Goal: Task Accomplishment & Management: Manage account settings

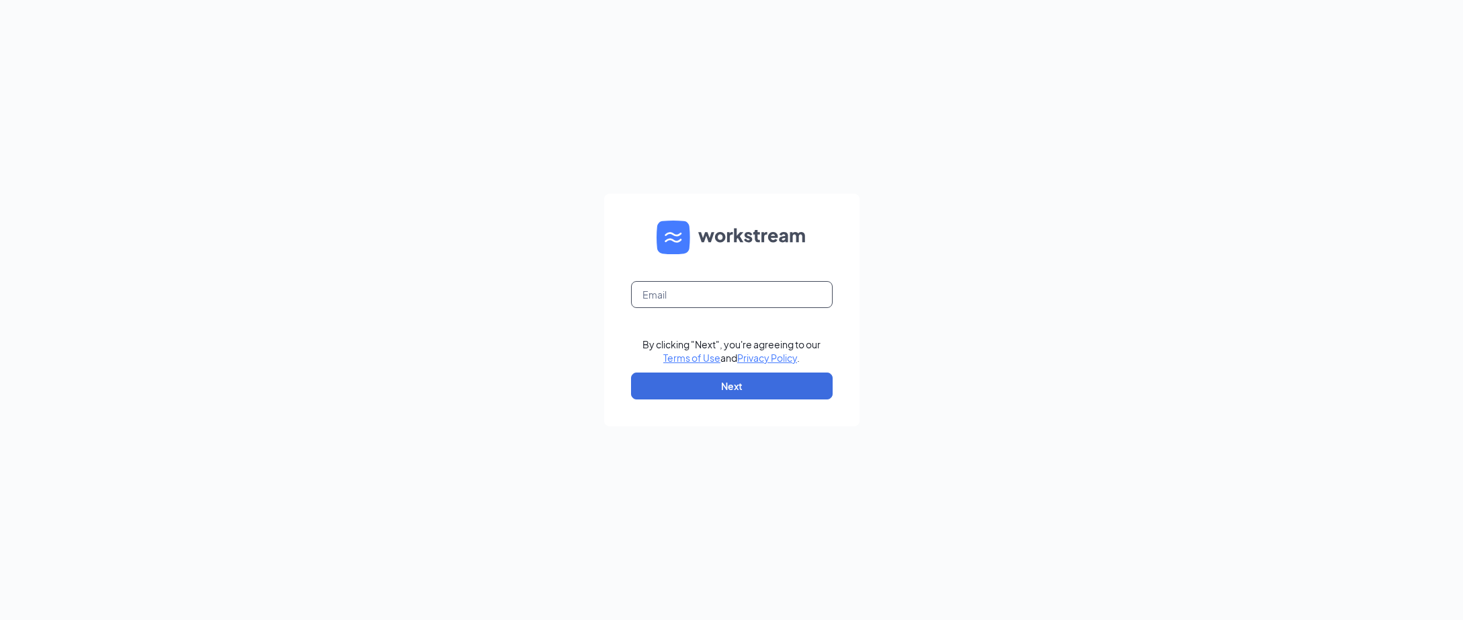
click at [657, 285] on input "text" at bounding box center [732, 294] width 202 height 27
type input "[EMAIL_ADDRESS][DOMAIN_NAME]"
click at [669, 380] on button "Next" at bounding box center [732, 385] width 202 height 27
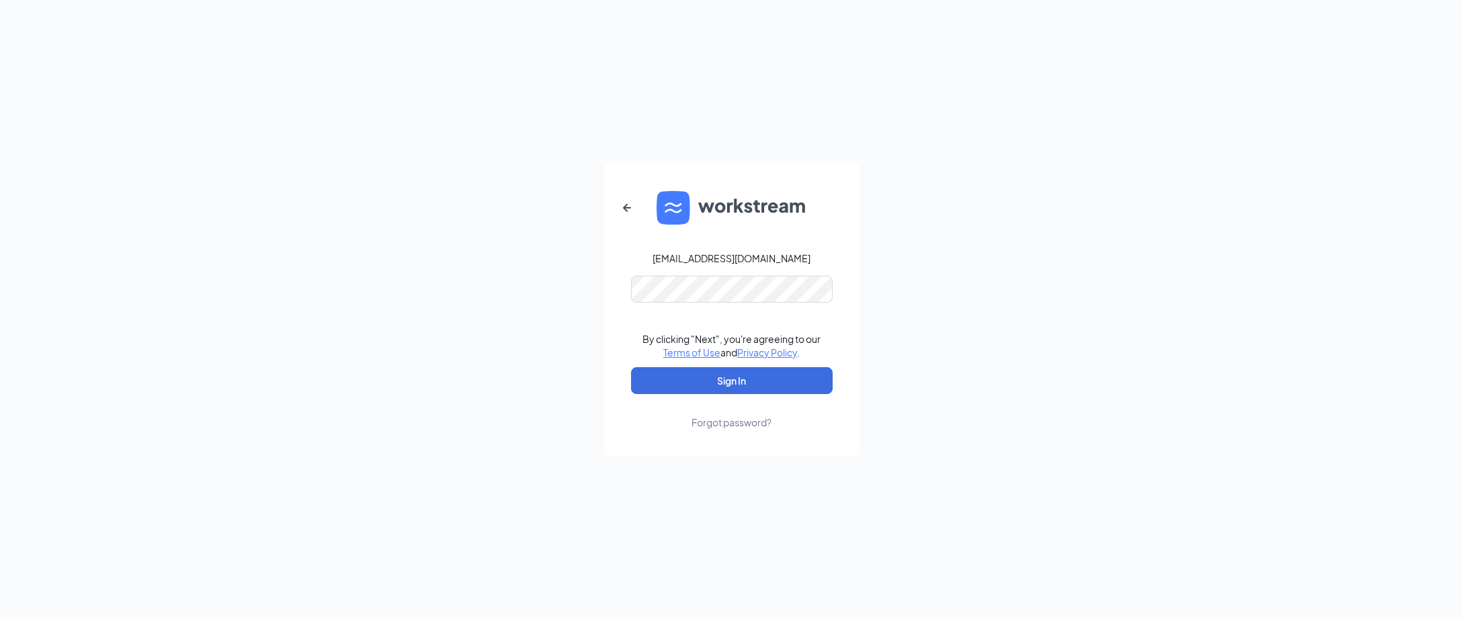
click at [695, 305] on form "justintblack@hotmail.com By clicking "Next", you're agreeing to our Terms of Us…" at bounding box center [731, 310] width 255 height 292
click at [695, 403] on link "Forgot password?" at bounding box center [732, 411] width 80 height 35
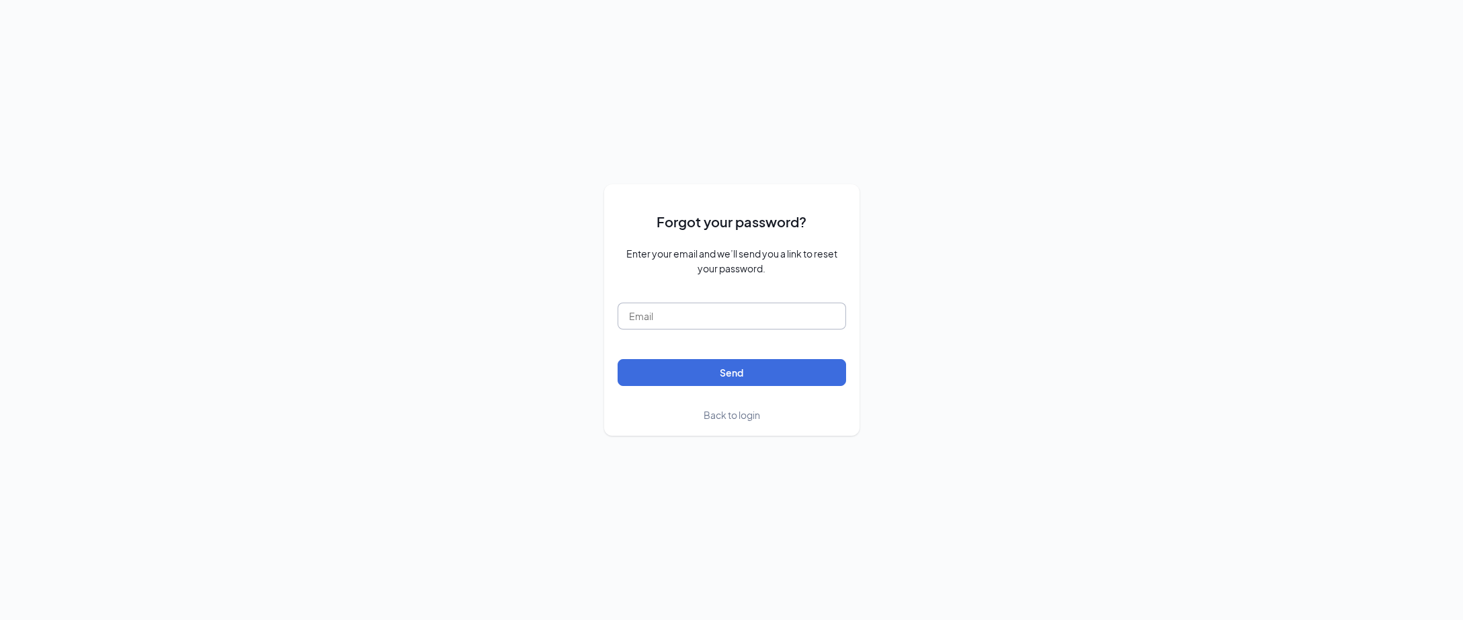
click at [684, 312] on input "text" at bounding box center [732, 315] width 229 height 27
type input "justintblack@hotmail.com"
click at [702, 421] on div "Back to login" at bounding box center [732, 414] width 229 height 15
click at [720, 425] on div "Forgot your password? Enter your email and we’ll send you a link to reset your …" at bounding box center [731, 309] width 255 height 251
click at [720, 424] on div "Forgot your password? Enter your email and we’ll send you a link to reset your …" at bounding box center [731, 309] width 255 height 251
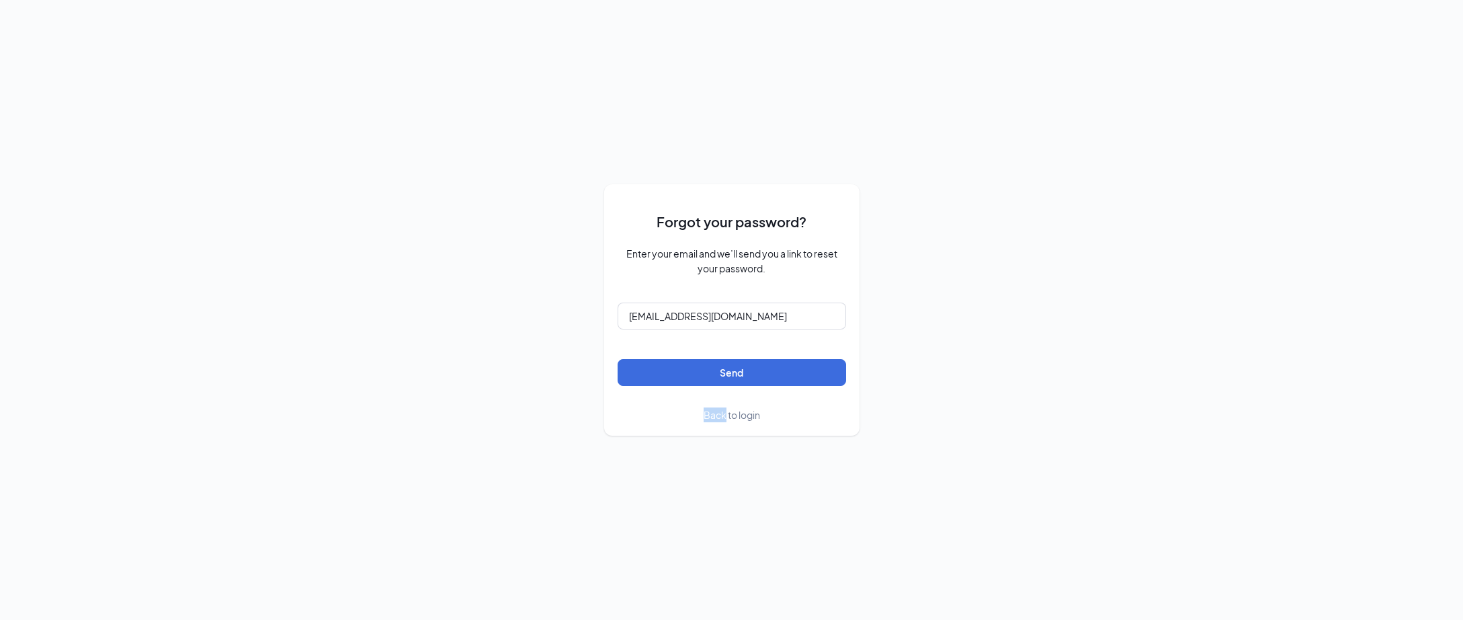
drag, startPoint x: 720, startPoint y: 424, endPoint x: 719, endPoint y: 416, distance: 8.2
click at [719, 416] on span "Back to login" at bounding box center [732, 415] width 56 height 12
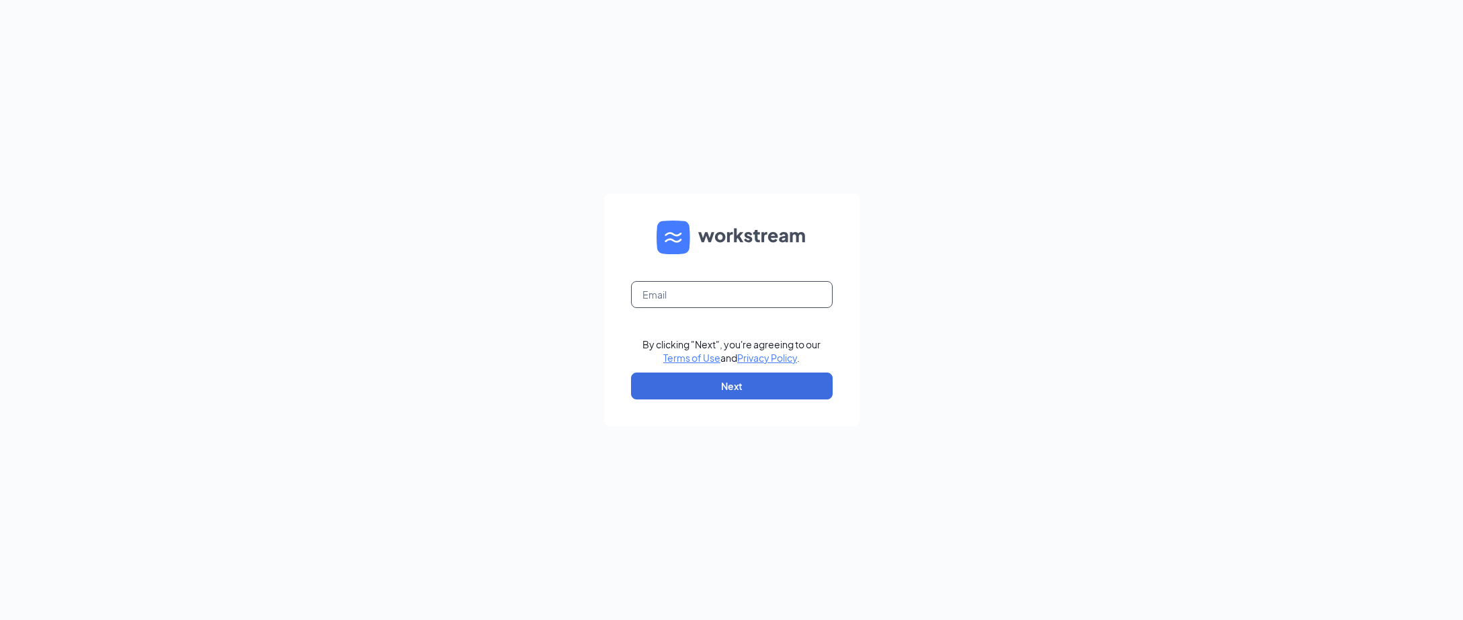
click at [683, 290] on input "text" at bounding box center [732, 294] width 202 height 27
type input "justintblack@hotmail.com"
click at [683, 388] on button "Next" at bounding box center [732, 385] width 202 height 27
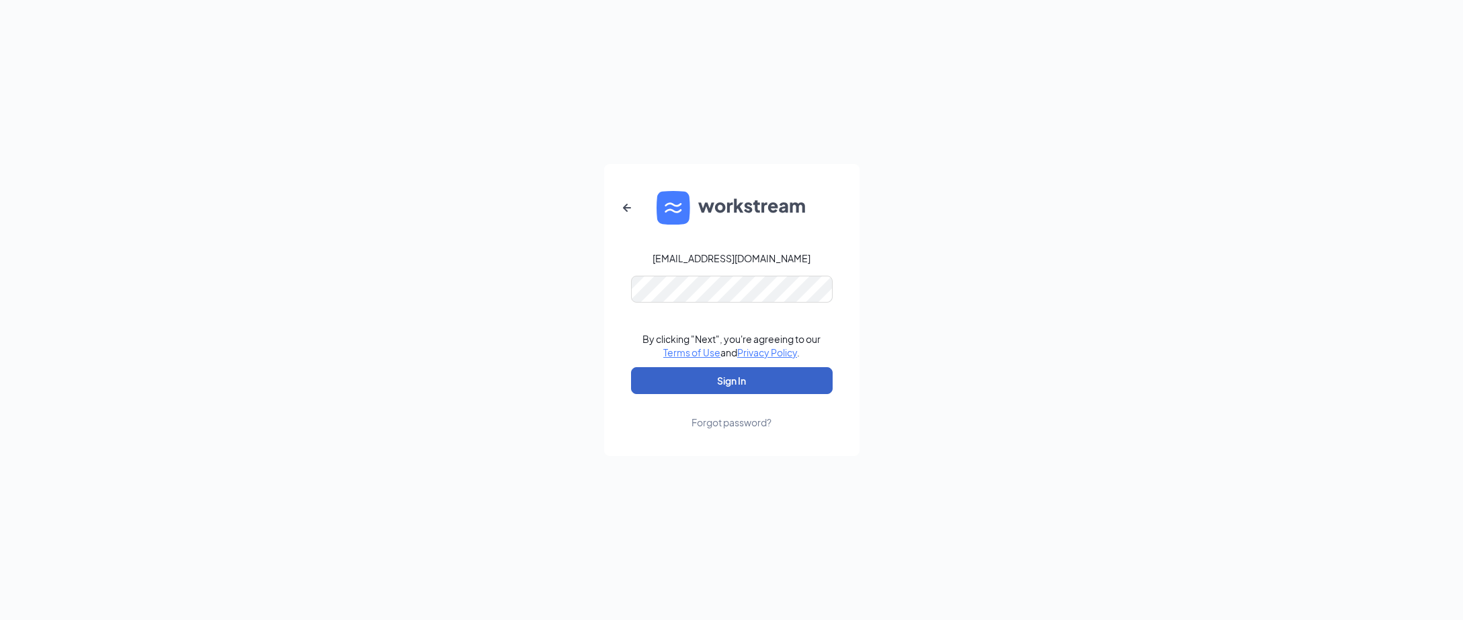
click at [708, 384] on button "Sign In" at bounding box center [732, 380] width 202 height 27
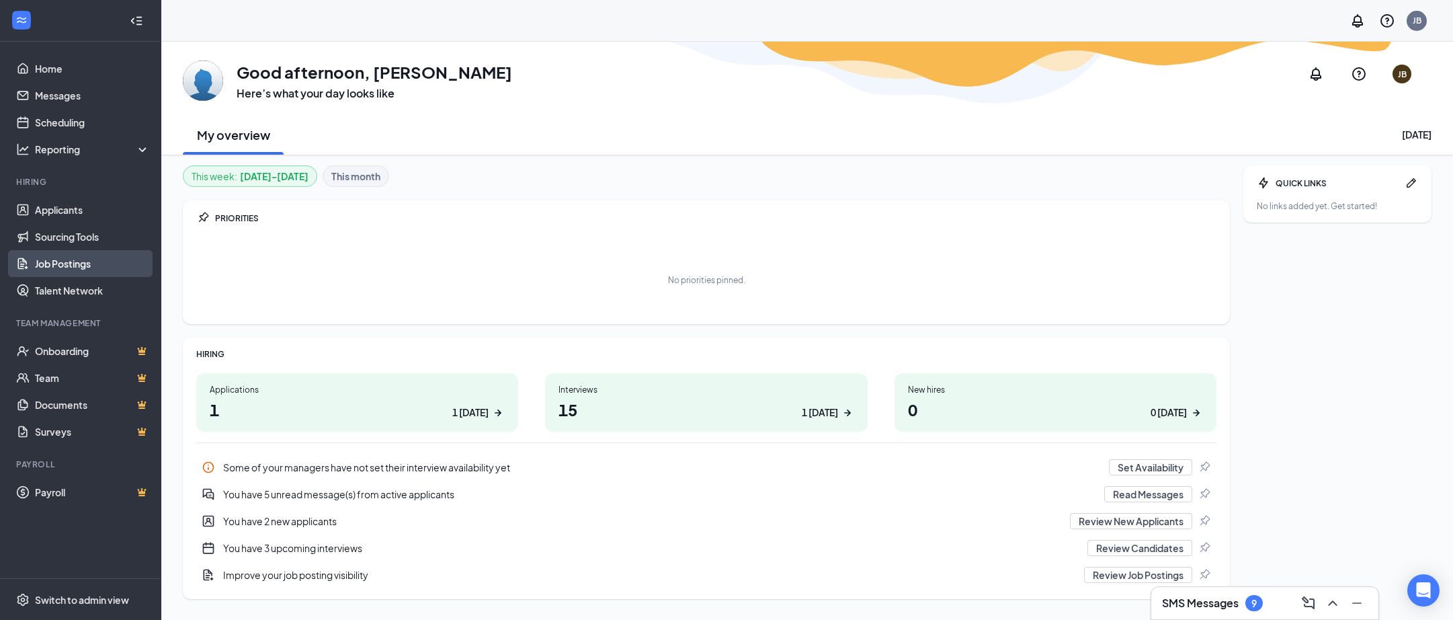
click at [60, 265] on link "Job Postings" at bounding box center [92, 263] width 115 height 27
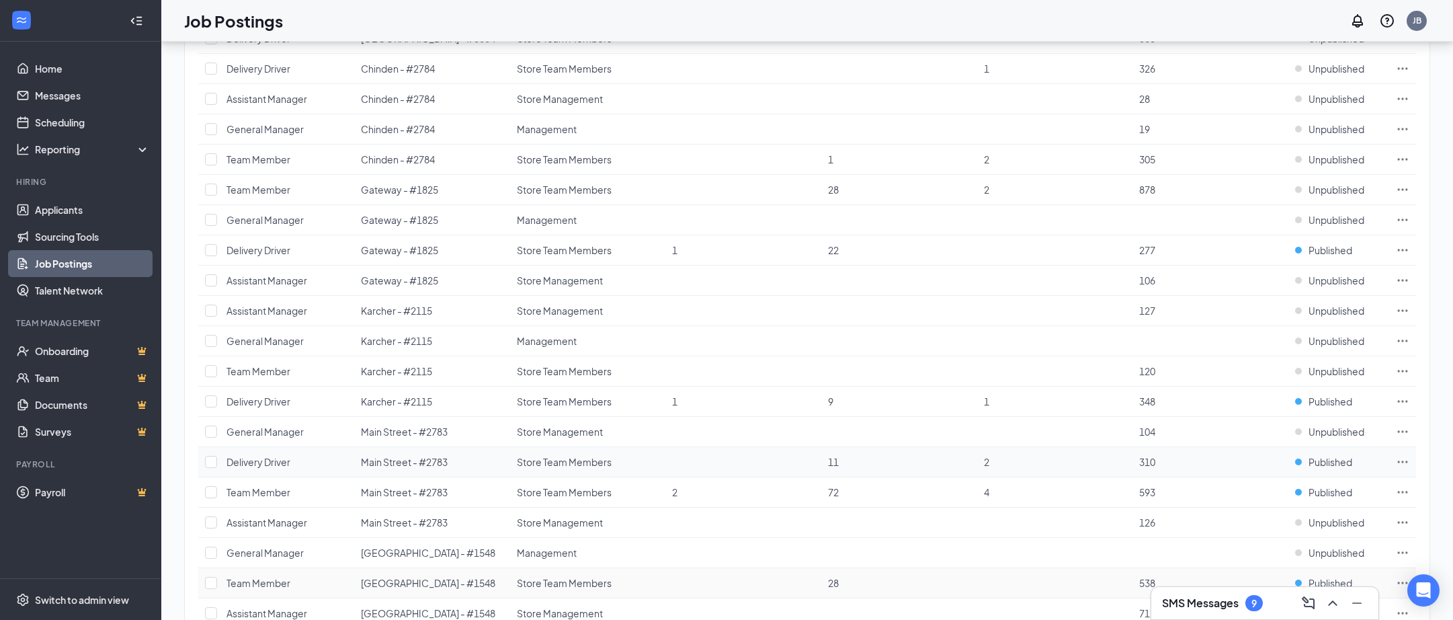
scroll to position [269, 0]
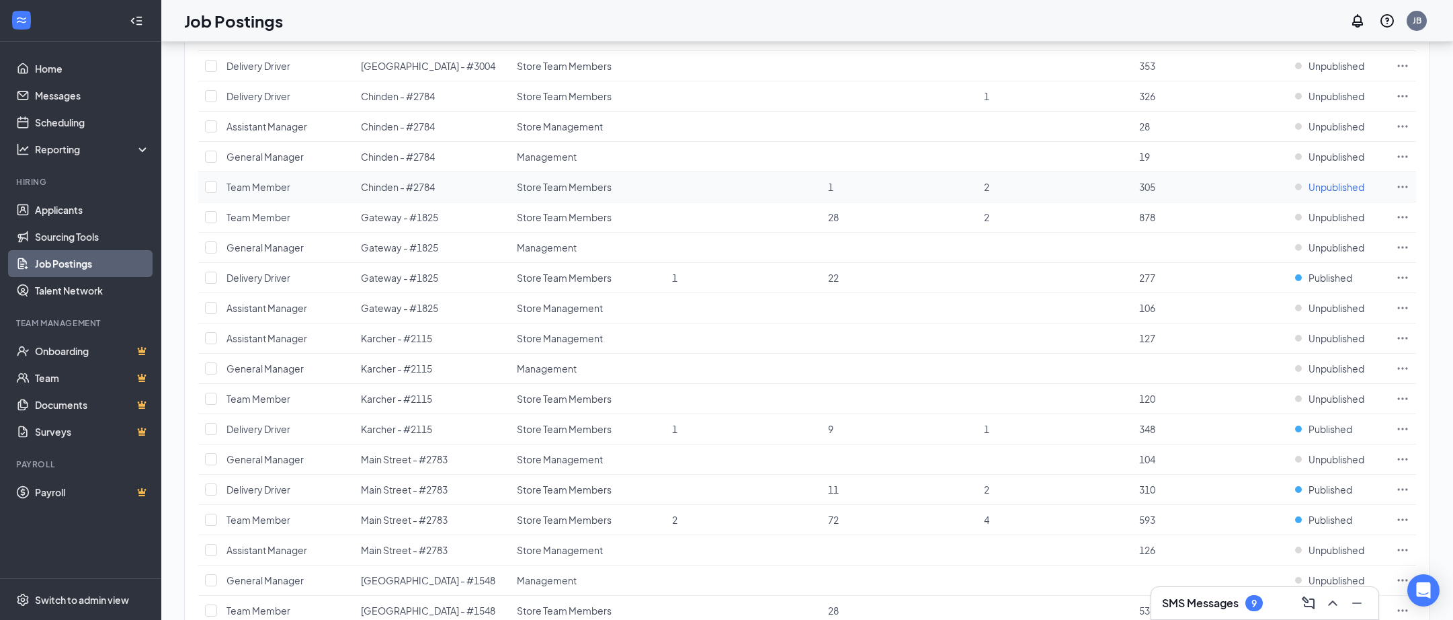
click at [1348, 185] on span "Unpublished" at bounding box center [1337, 186] width 56 height 13
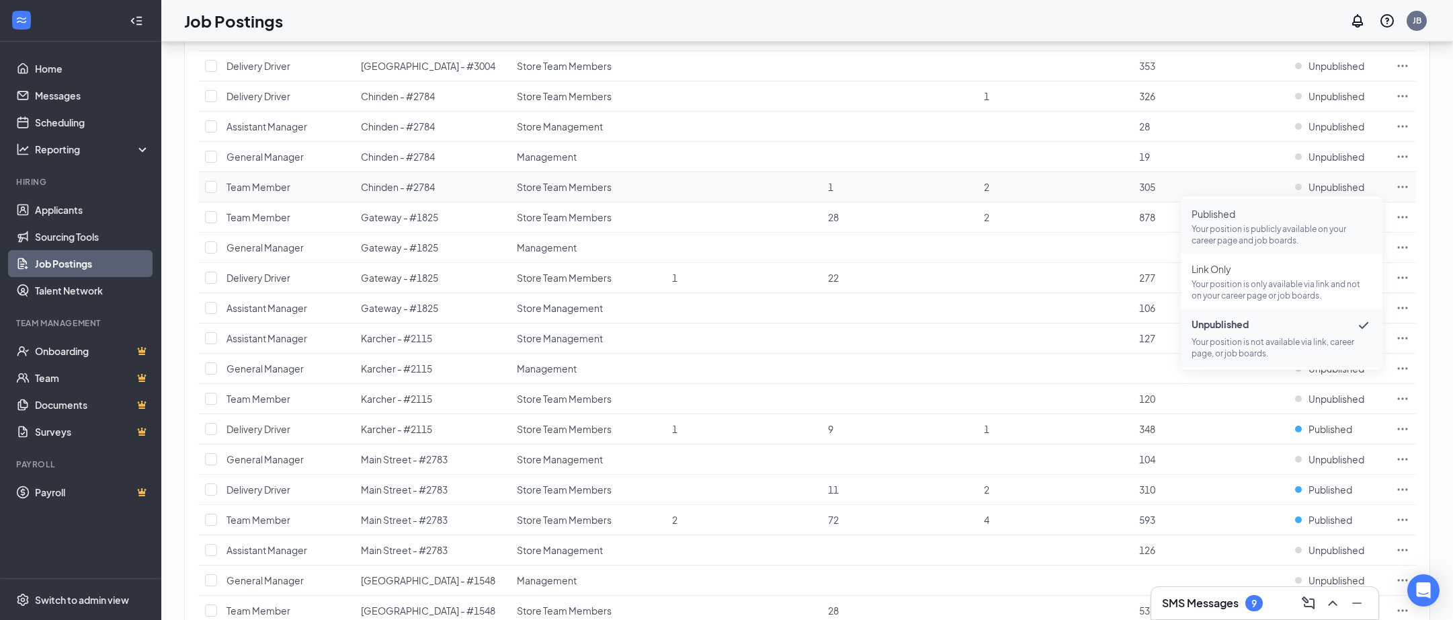
click at [1256, 210] on span "Published" at bounding box center [1282, 213] width 180 height 13
